Goal: Task Accomplishment & Management: Manage account settings

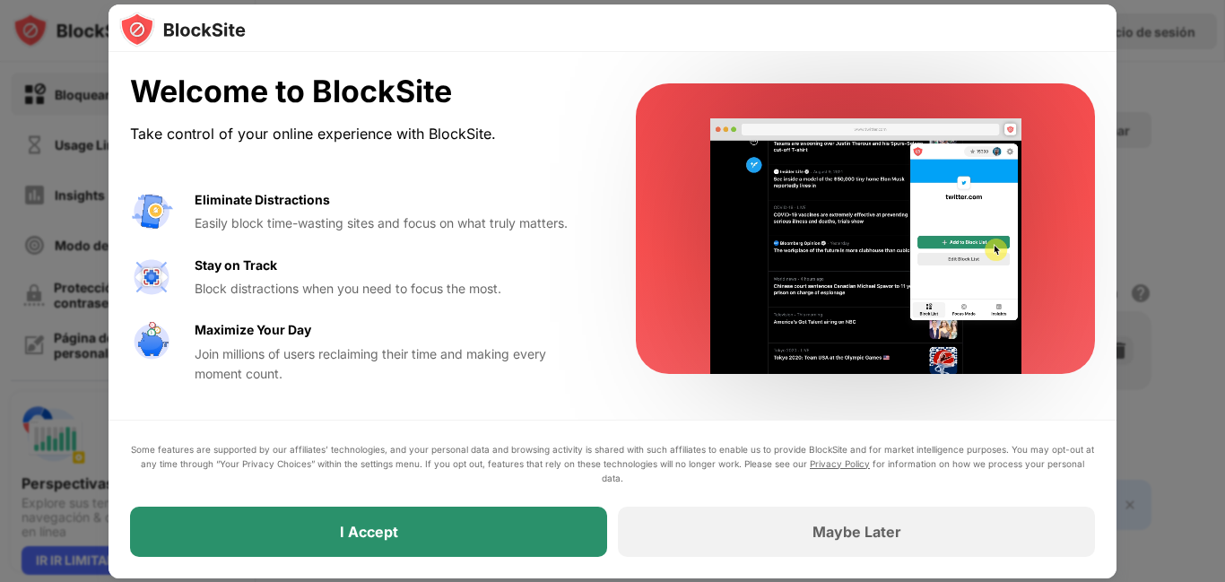
click at [465, 538] on div "I Accept" at bounding box center [368, 532] width 477 height 50
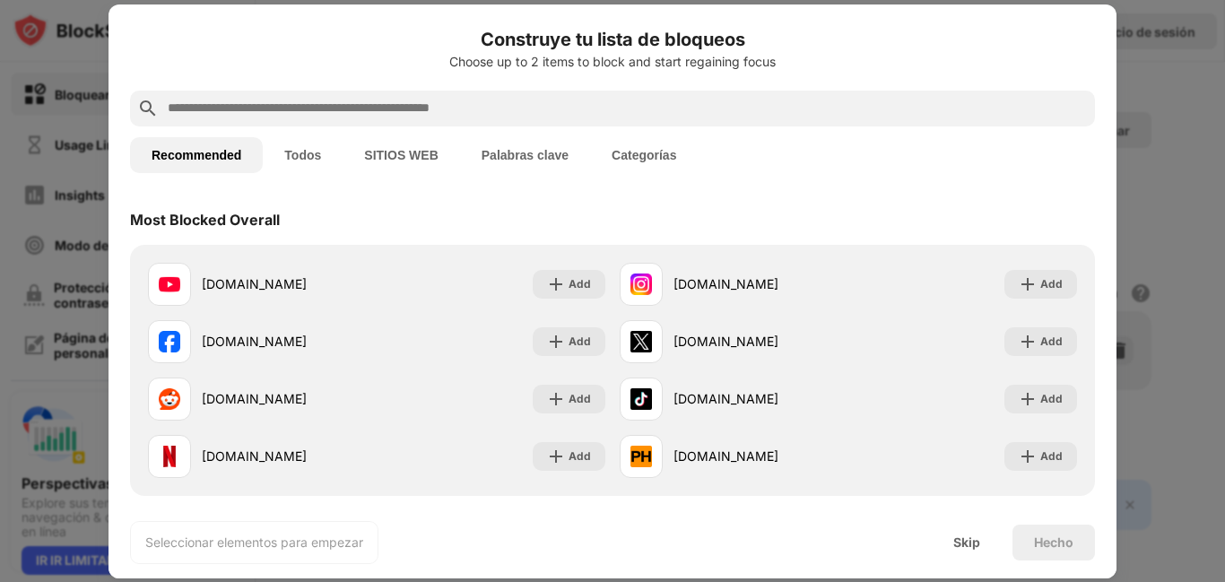
click at [418, 152] on button "SITIOS WEB" at bounding box center [401, 155] width 117 height 36
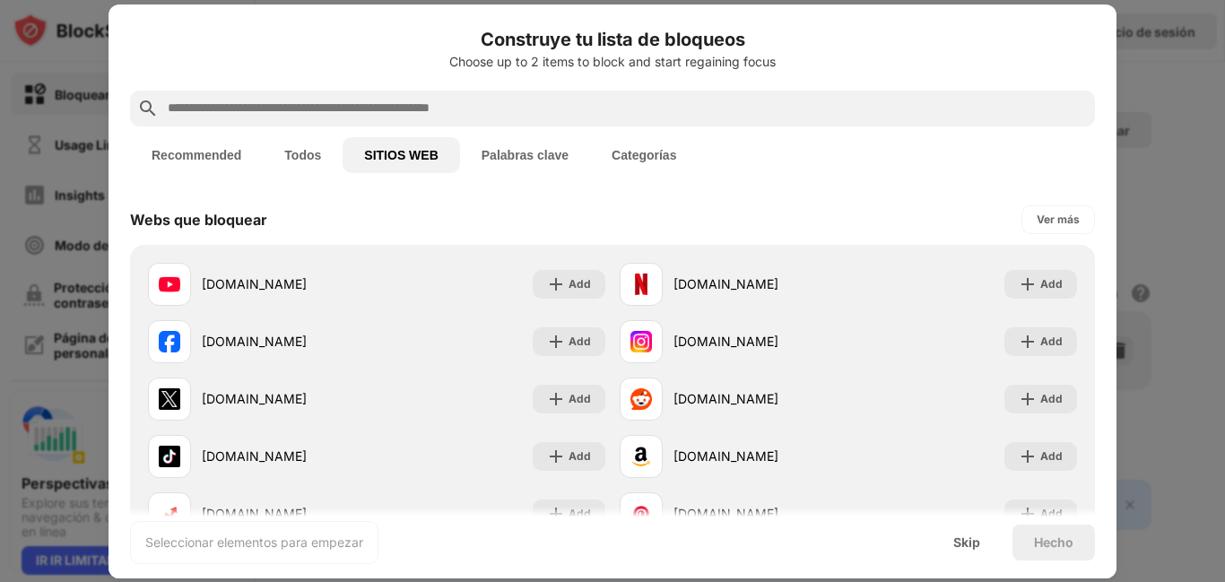
click at [434, 110] on input "text" at bounding box center [627, 109] width 922 height 22
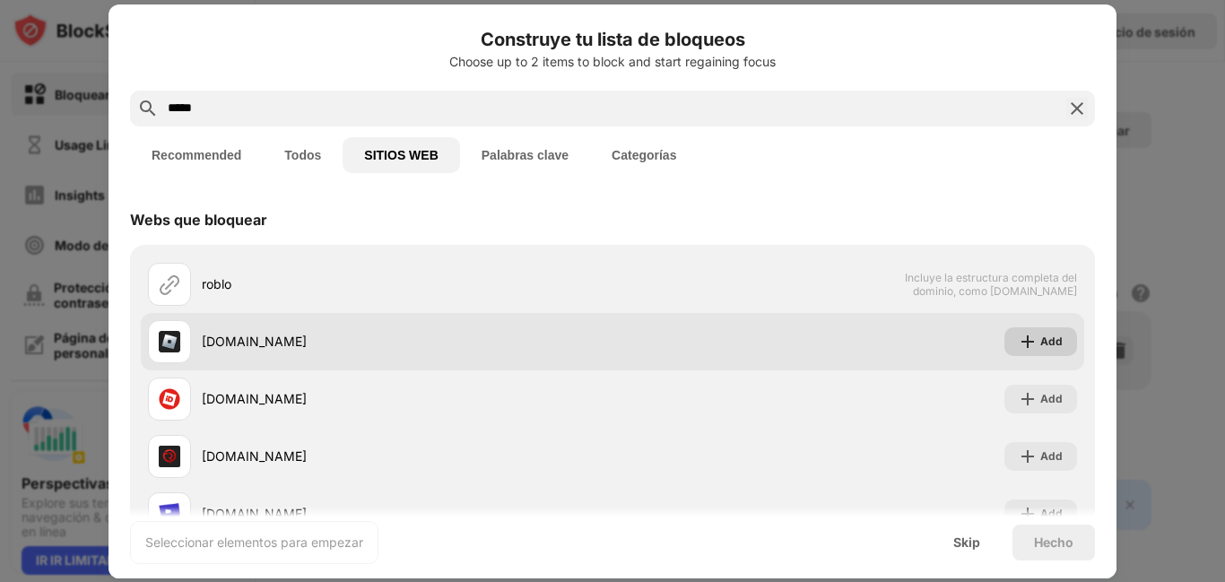
type input "*****"
click at [1040, 338] on div "Add" at bounding box center [1051, 342] width 22 height 18
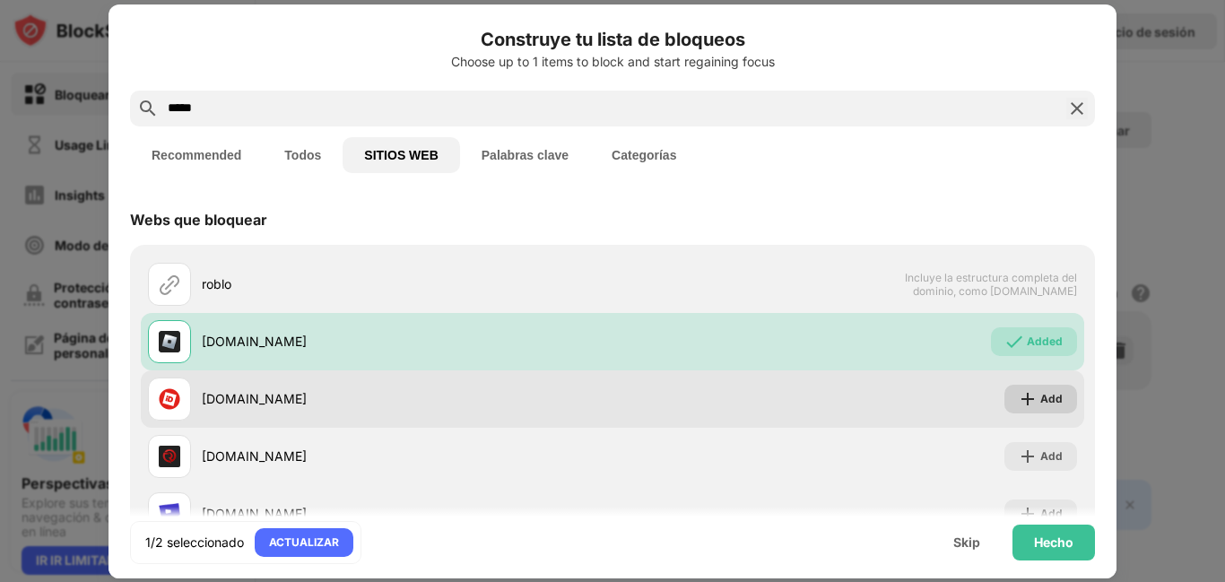
click at [1039, 388] on div "Add" at bounding box center [1040, 399] width 73 height 29
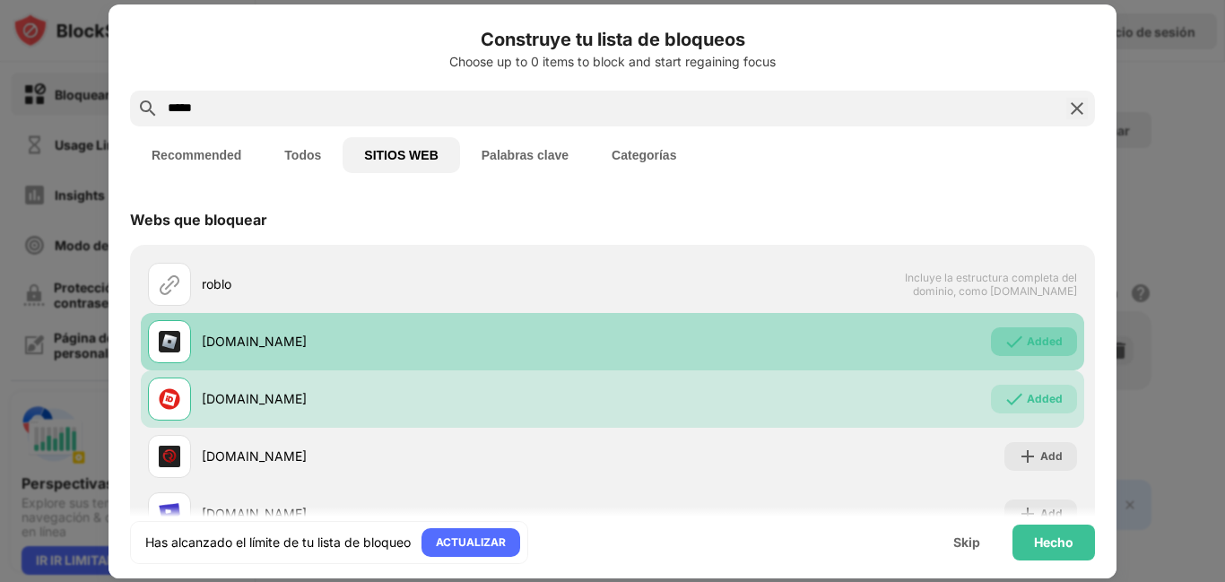
scroll to position [90, 0]
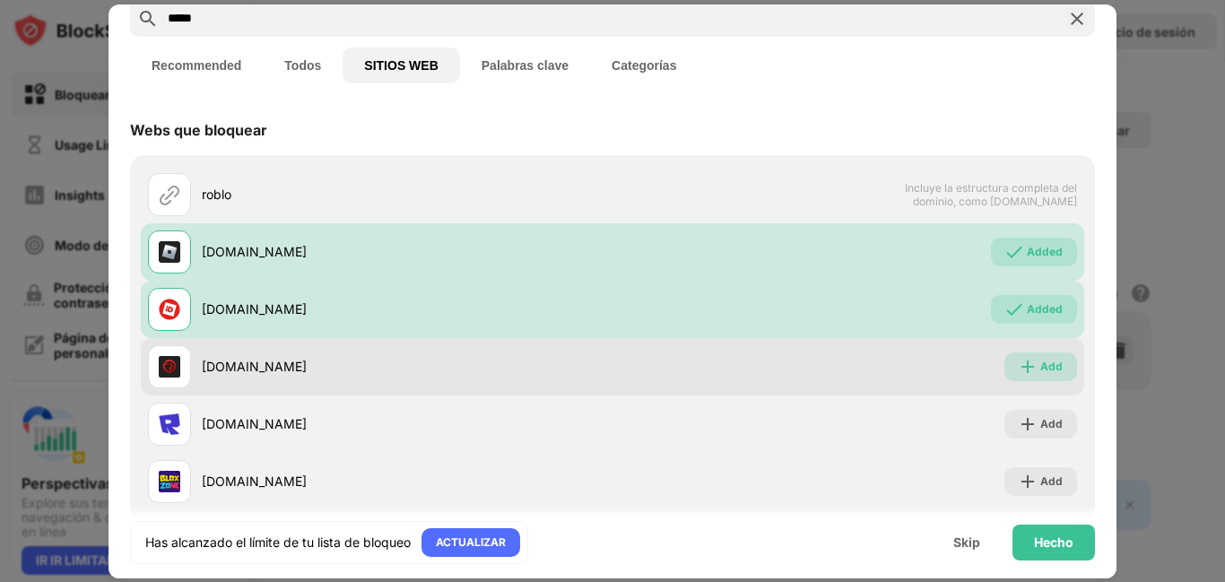
click at [1019, 367] on img at bounding box center [1028, 367] width 18 height 18
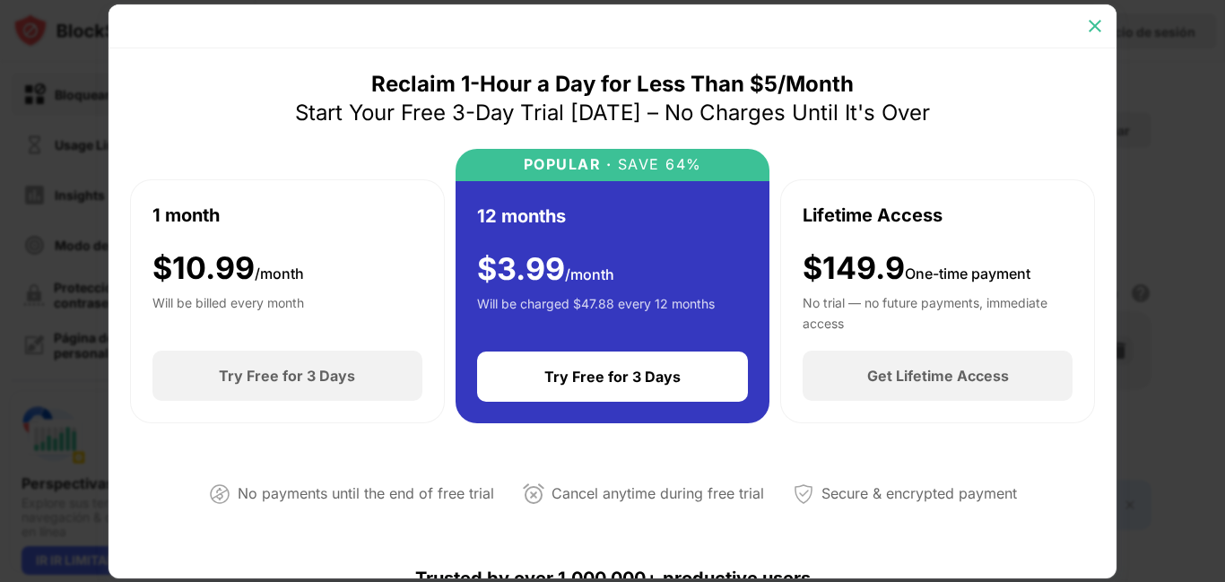
click at [1092, 30] on img at bounding box center [1095, 26] width 18 height 18
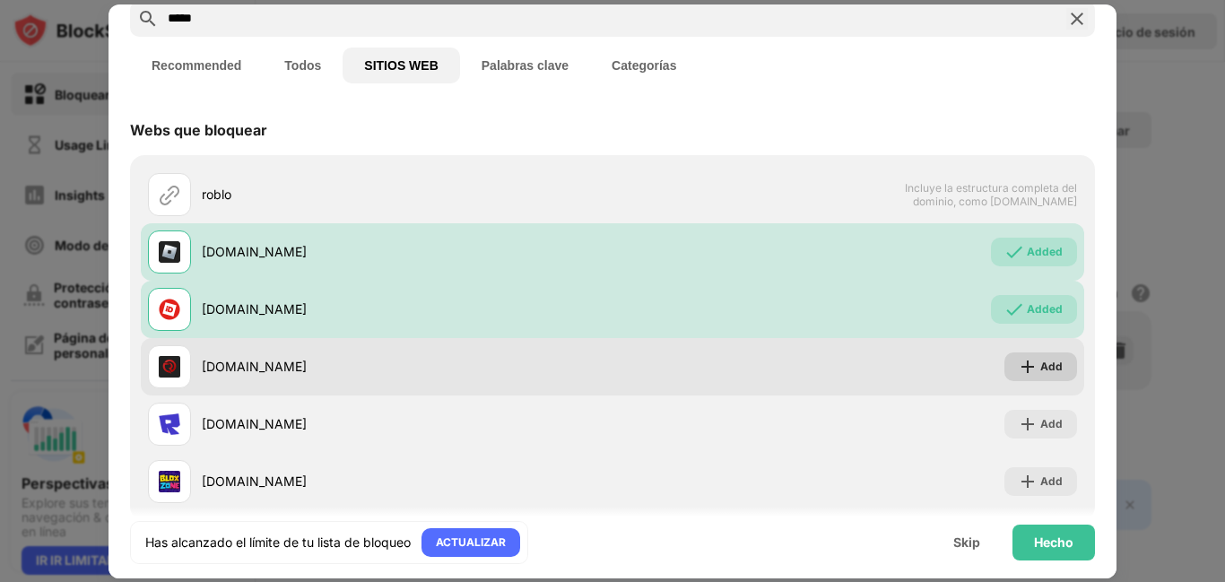
click at [1040, 368] on div "Add" at bounding box center [1051, 367] width 22 height 18
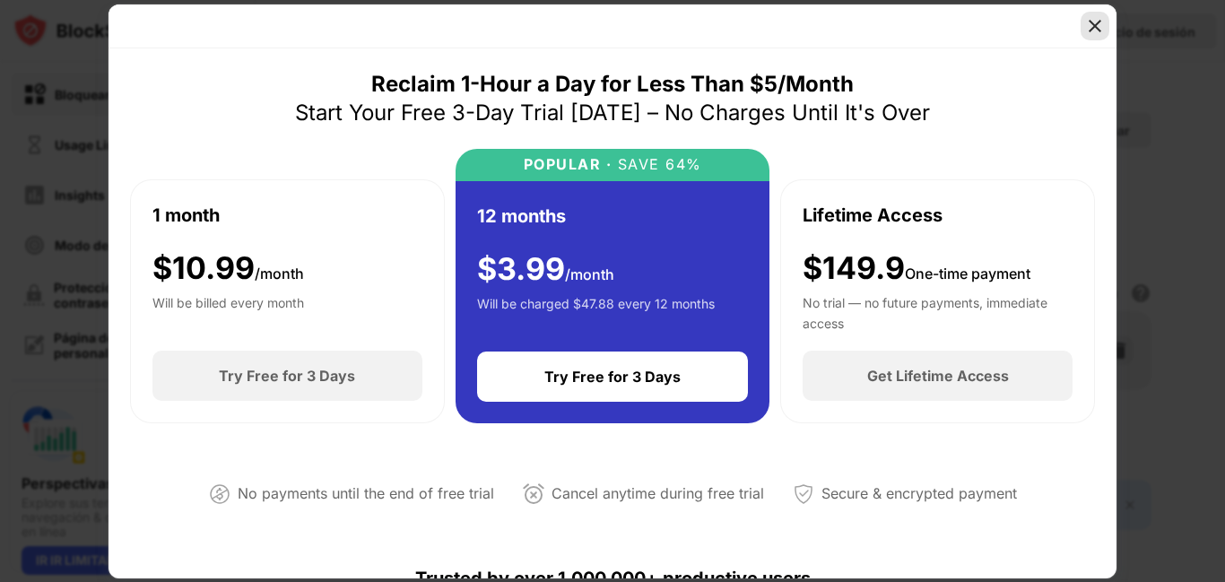
click at [1102, 29] on img at bounding box center [1095, 26] width 18 height 18
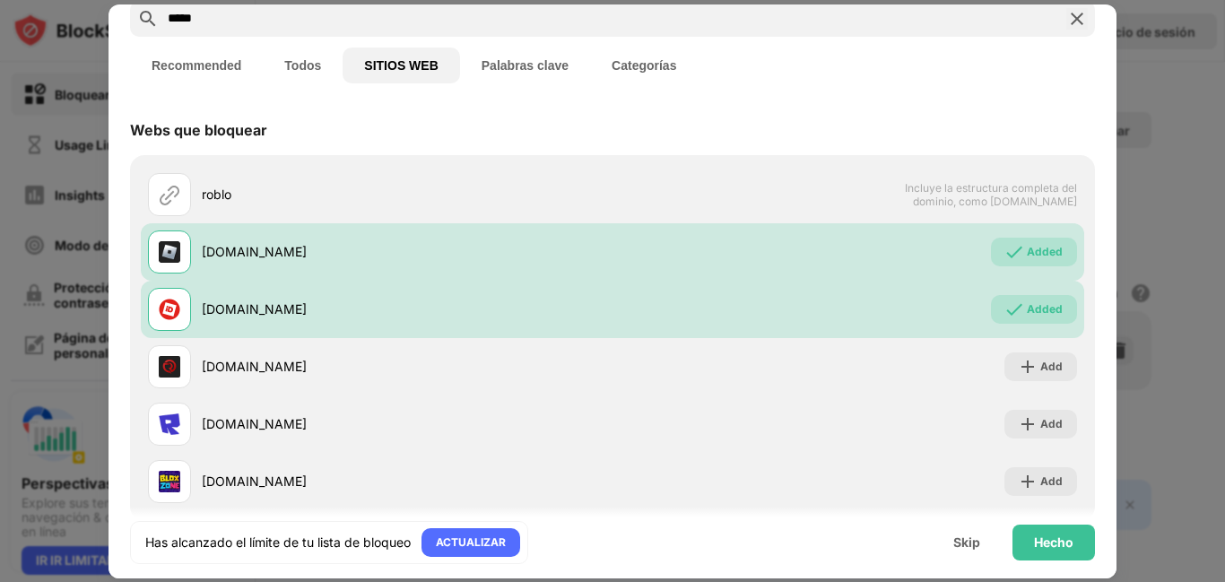
scroll to position [122, 0]
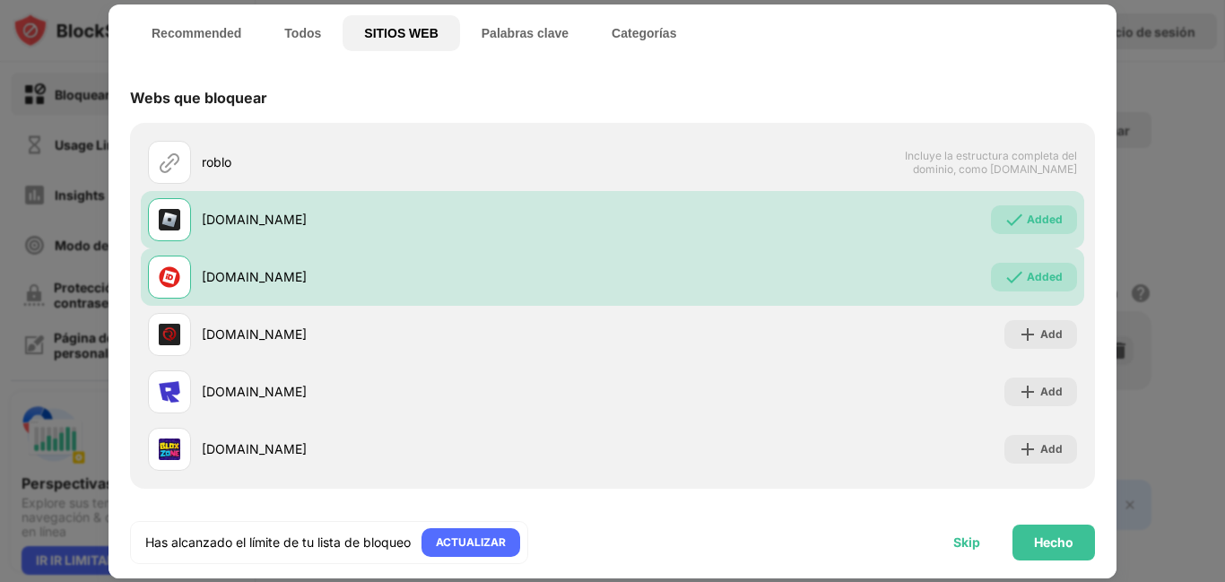
click at [968, 546] on div "Skip" at bounding box center [966, 542] width 27 height 14
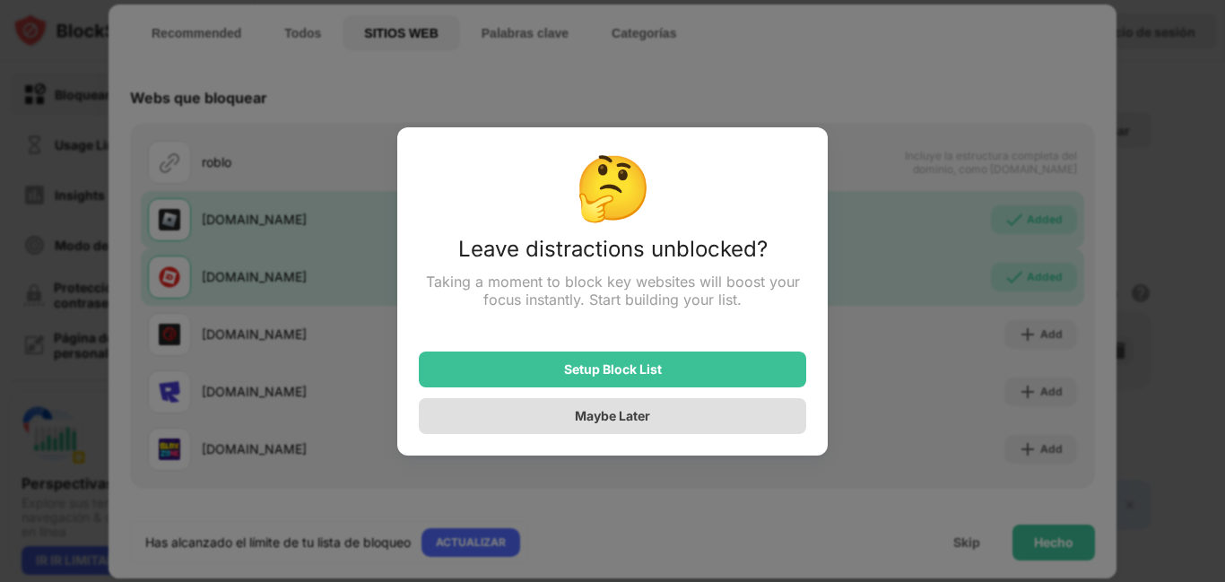
click at [649, 412] on div "Maybe Later" at bounding box center [612, 415] width 75 height 15
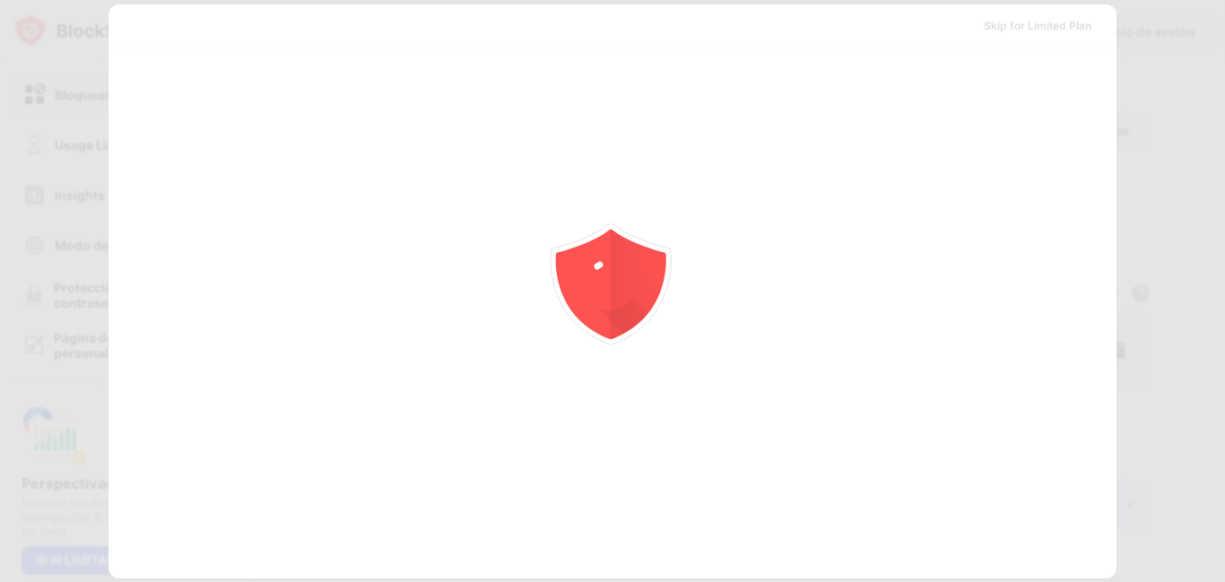
scroll to position [0, 0]
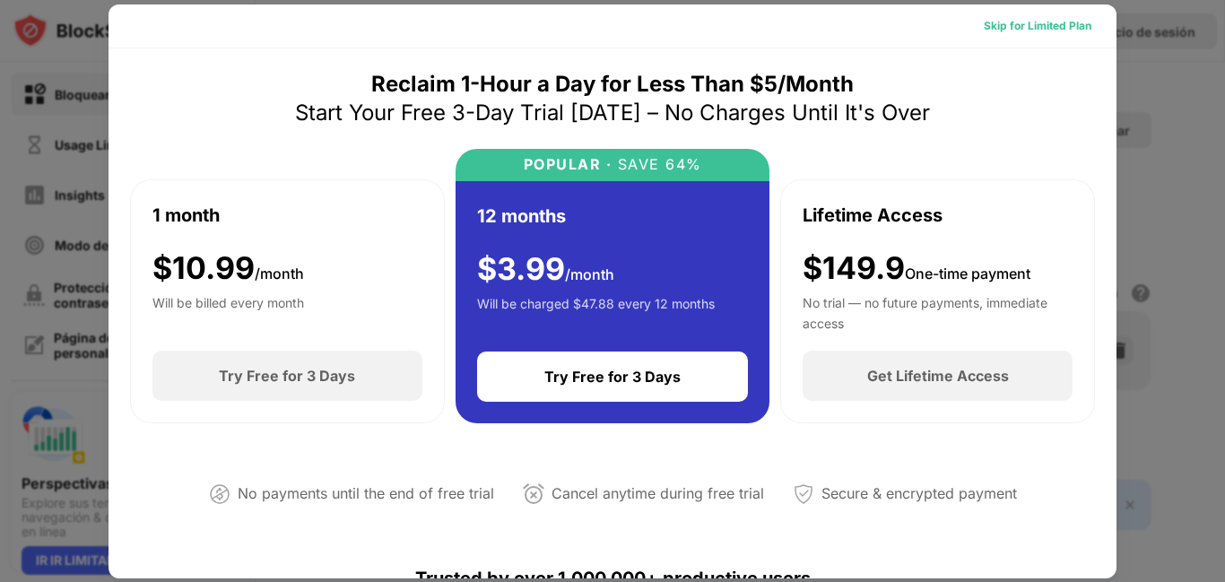
click at [1077, 28] on div "Skip for Limited Plan" at bounding box center [1038, 26] width 108 height 18
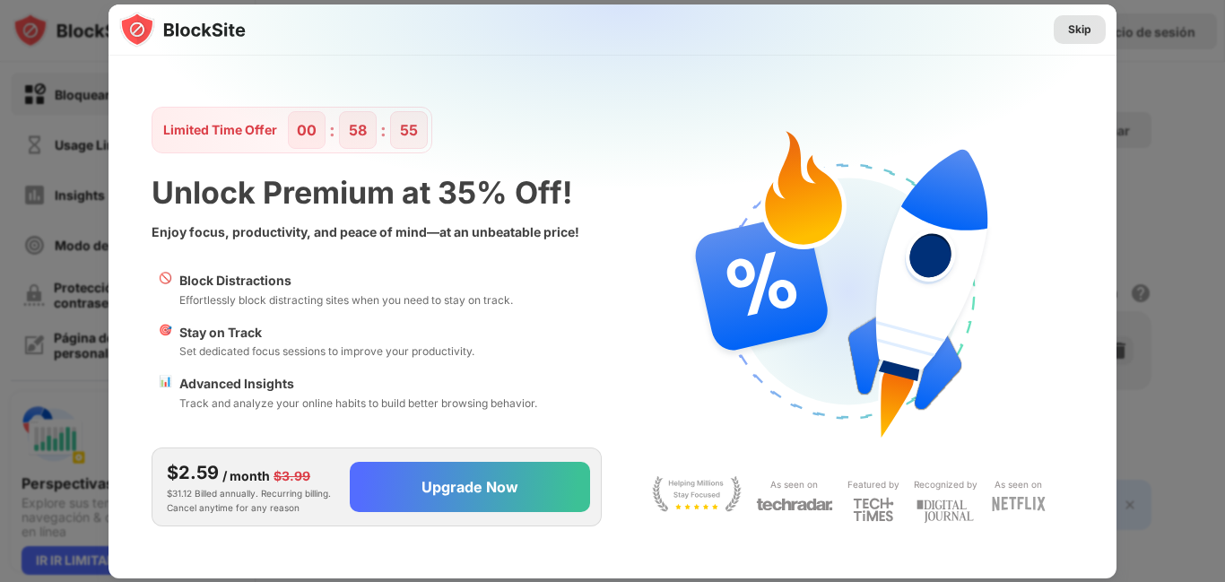
click at [1079, 30] on div "Skip" at bounding box center [1079, 30] width 23 height 18
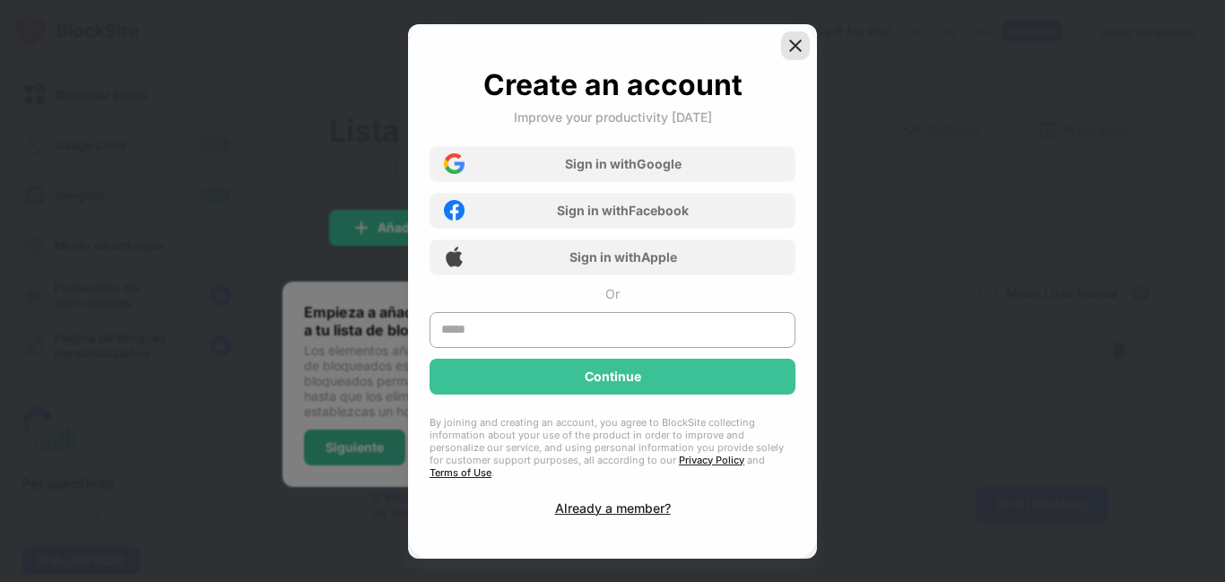
click at [794, 53] on img at bounding box center [795, 46] width 18 height 18
